Goal: Register for event/course

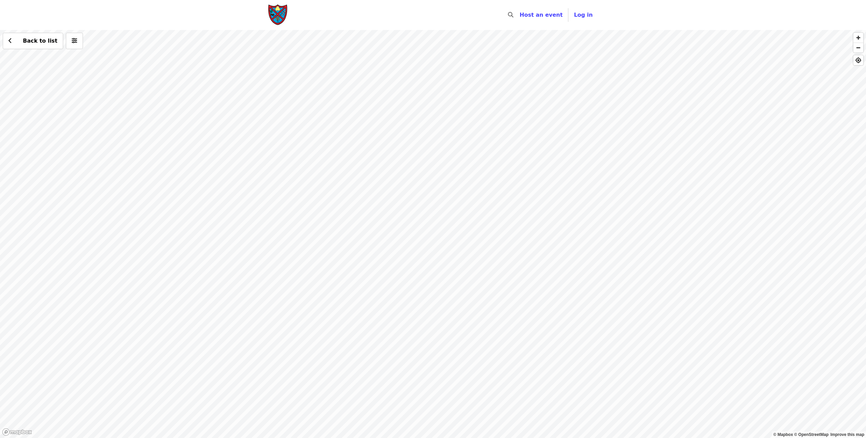
drag, startPoint x: 527, startPoint y: 398, endPoint x: 527, endPoint y: 309, distance: 89.1
click at [528, 309] on div "Back to list" at bounding box center [433, 234] width 866 height 408
drag, startPoint x: 515, startPoint y: 219, endPoint x: 529, endPoint y: 270, distance: 52.9
click at [529, 270] on div "Back to list" at bounding box center [433, 234] width 866 height 408
drag, startPoint x: 513, startPoint y: 229, endPoint x: 516, endPoint y: 237, distance: 8.8
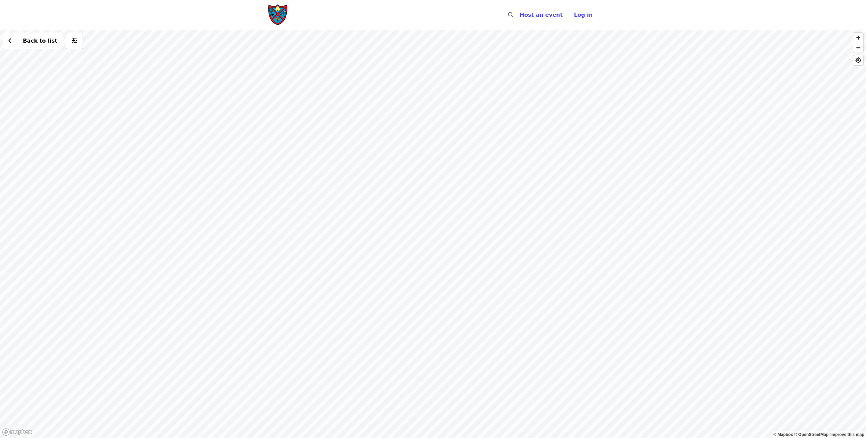
click at [516, 236] on div "Back to list" at bounding box center [433, 234] width 866 height 408
click at [496, 159] on div "Back to list" at bounding box center [433, 234] width 866 height 408
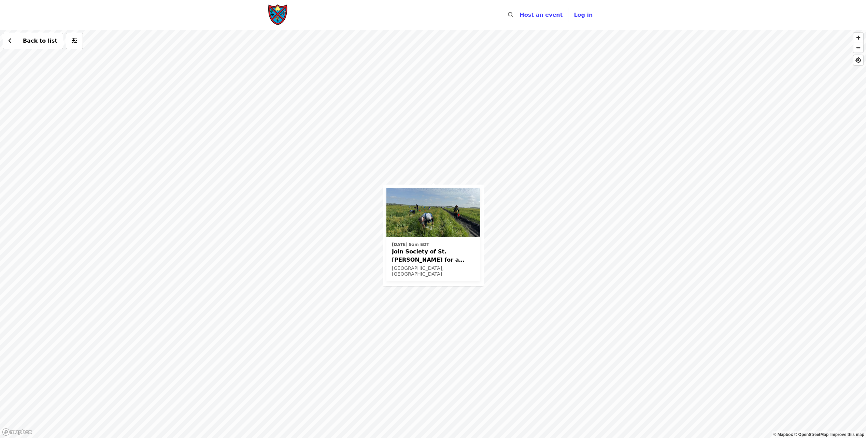
click at [436, 228] on img at bounding box center [433, 212] width 94 height 49
drag, startPoint x: 453, startPoint y: 157, endPoint x: 460, endPoint y: 161, distance: 7.7
click at [453, 157] on div "[DATE] 9am EDT Join Society of St. [PERSON_NAME] for a Glean in Mt. [PERSON_NAM…" at bounding box center [433, 234] width 866 height 408
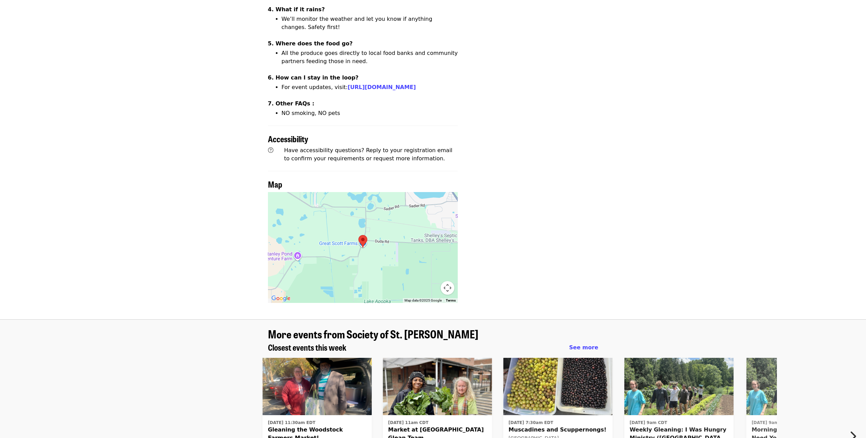
scroll to position [546, 0]
